Goal: Browse casually: Explore the website without a specific task or goal

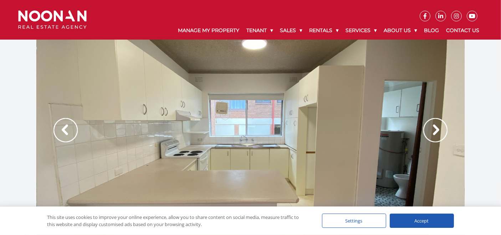
click at [444, 126] on img at bounding box center [436, 130] width 24 height 24
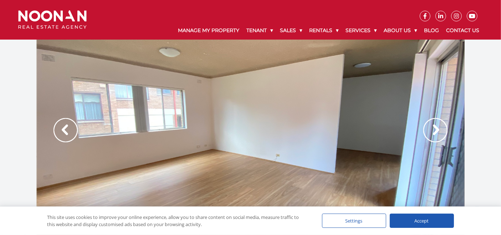
click at [444, 126] on img at bounding box center [436, 130] width 24 height 24
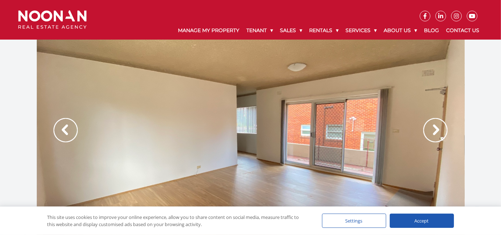
click at [444, 126] on img at bounding box center [436, 130] width 24 height 24
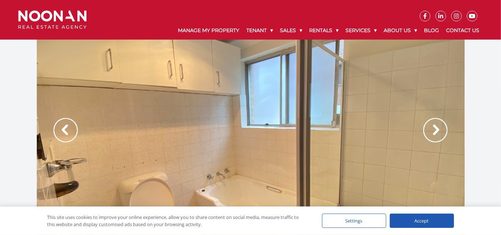
click at [444, 126] on img at bounding box center [436, 130] width 24 height 24
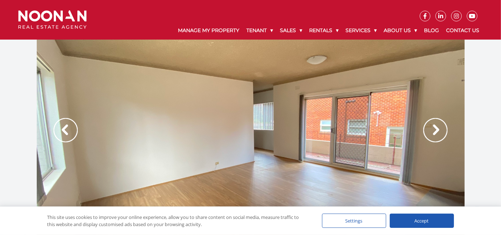
click at [444, 126] on img at bounding box center [436, 130] width 24 height 24
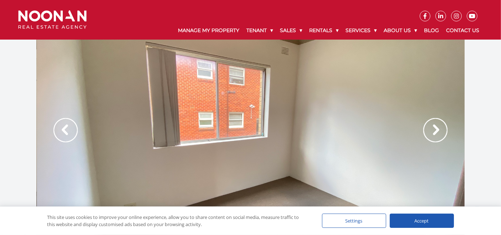
click at [444, 126] on img at bounding box center [436, 130] width 24 height 24
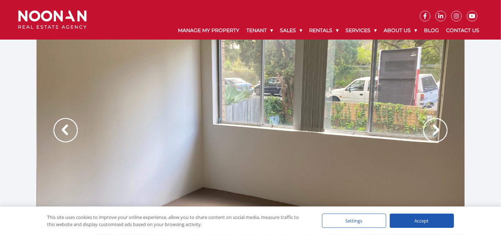
click at [444, 126] on img at bounding box center [436, 130] width 24 height 24
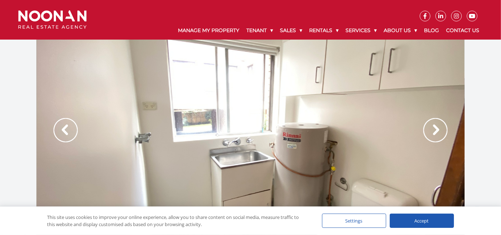
click at [444, 126] on img at bounding box center [436, 130] width 24 height 24
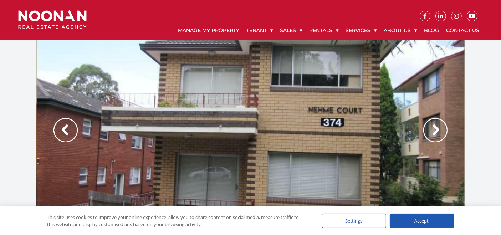
click at [444, 126] on img at bounding box center [436, 130] width 24 height 24
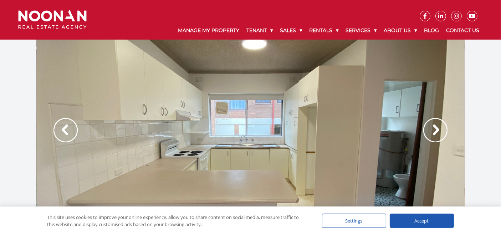
click at [444, 126] on img at bounding box center [436, 130] width 24 height 24
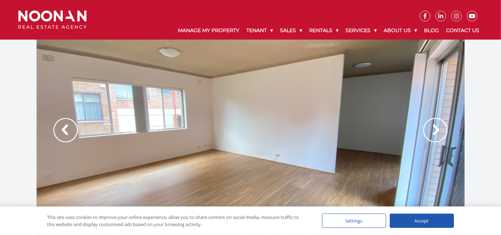
click at [444, 126] on img at bounding box center [436, 130] width 24 height 24
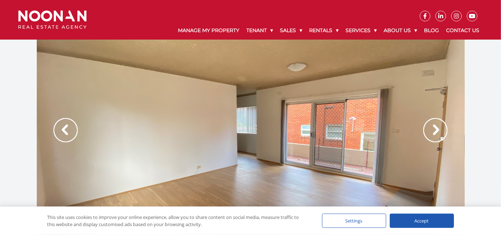
click at [444, 126] on img at bounding box center [436, 130] width 24 height 24
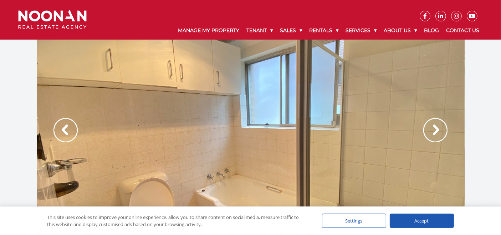
click at [444, 126] on img at bounding box center [436, 130] width 24 height 24
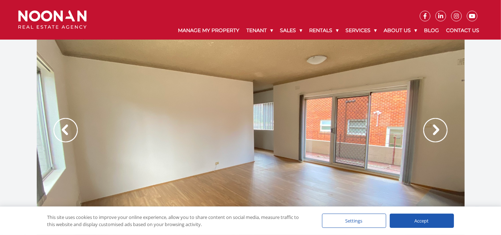
click at [444, 126] on img at bounding box center [436, 130] width 24 height 24
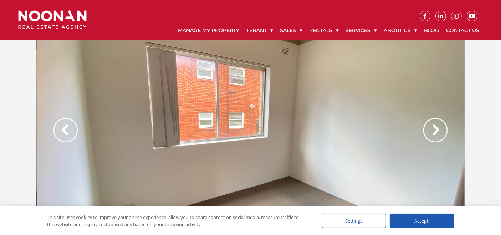
click at [444, 126] on img at bounding box center [436, 130] width 24 height 24
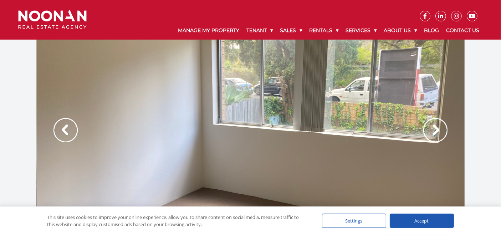
click at [444, 126] on img at bounding box center [436, 130] width 24 height 24
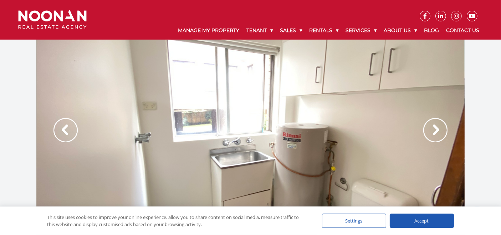
click at [444, 126] on img at bounding box center [436, 130] width 24 height 24
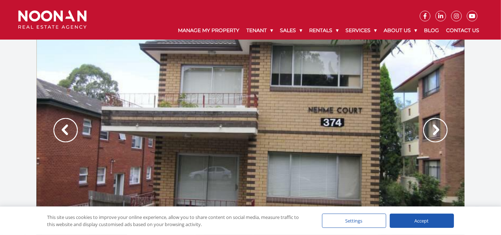
click at [444, 126] on img at bounding box center [436, 130] width 24 height 24
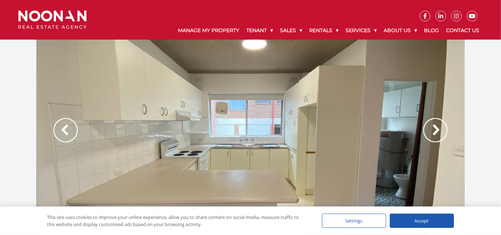
click at [444, 126] on img at bounding box center [436, 130] width 24 height 24
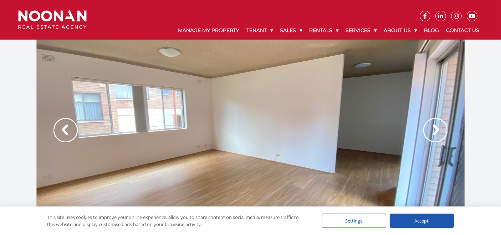
click at [444, 126] on img at bounding box center [436, 130] width 24 height 24
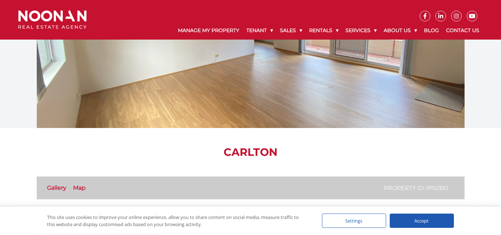
scroll to position [67, 0]
